Goal: Find specific page/section: Find specific page/section

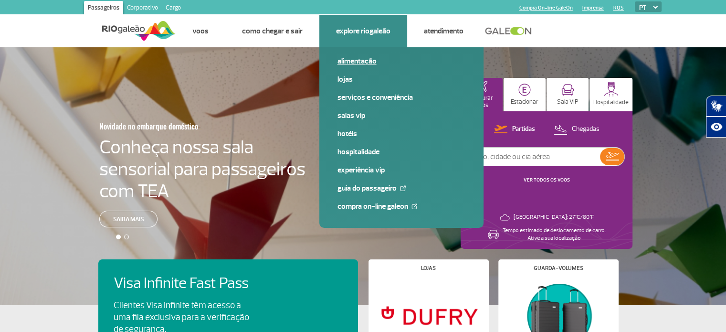
click at [351, 62] on link "Alimentação" at bounding box center [402, 61] width 128 height 11
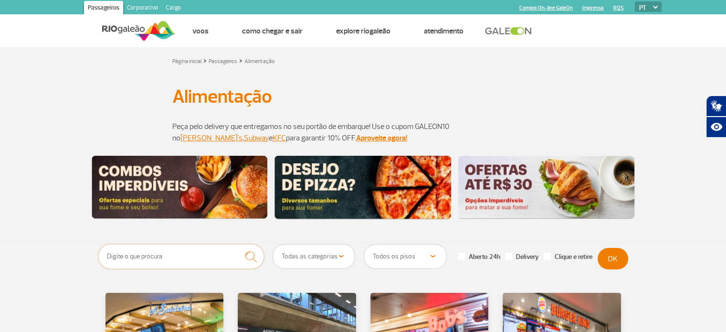
click at [213, 259] on input "text" at bounding box center [181, 256] width 166 height 25
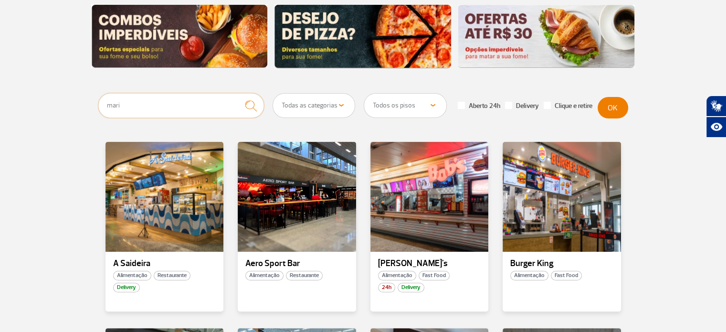
scroll to position [155, 0]
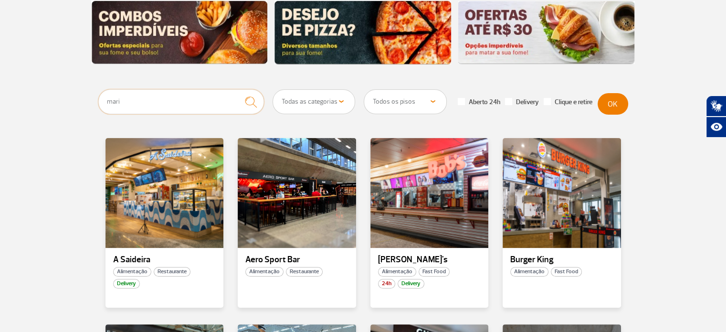
type input "mari"
click at [252, 103] on img "submit" at bounding box center [251, 102] width 21 height 20
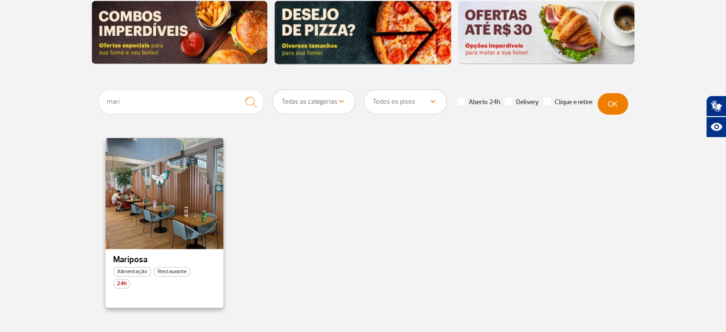
click at [192, 220] on div at bounding box center [164, 193] width 120 height 112
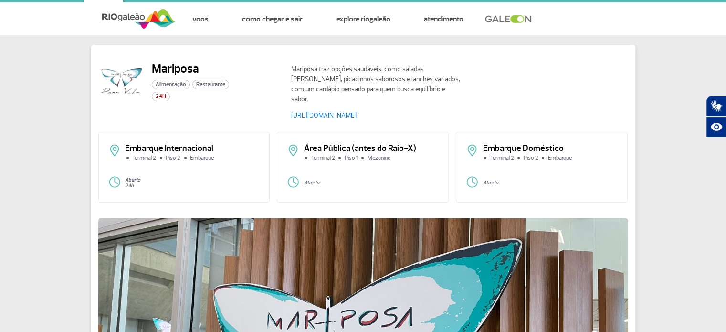
scroll to position [29, 0]
